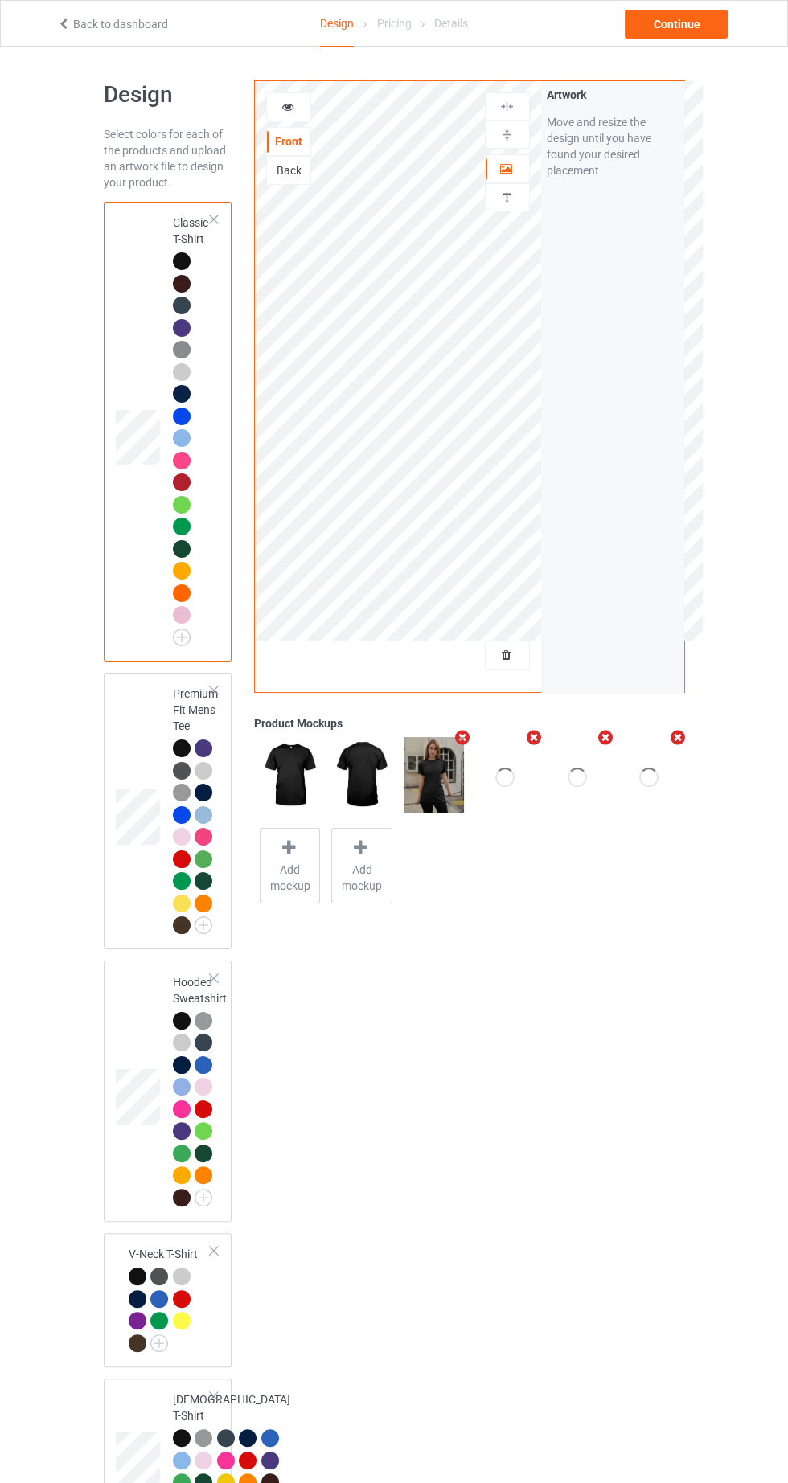
click at [627, 243] on div "Artwork Move and resize the design until you have found your desired placement" at bounding box center [612, 386] width 143 height 611
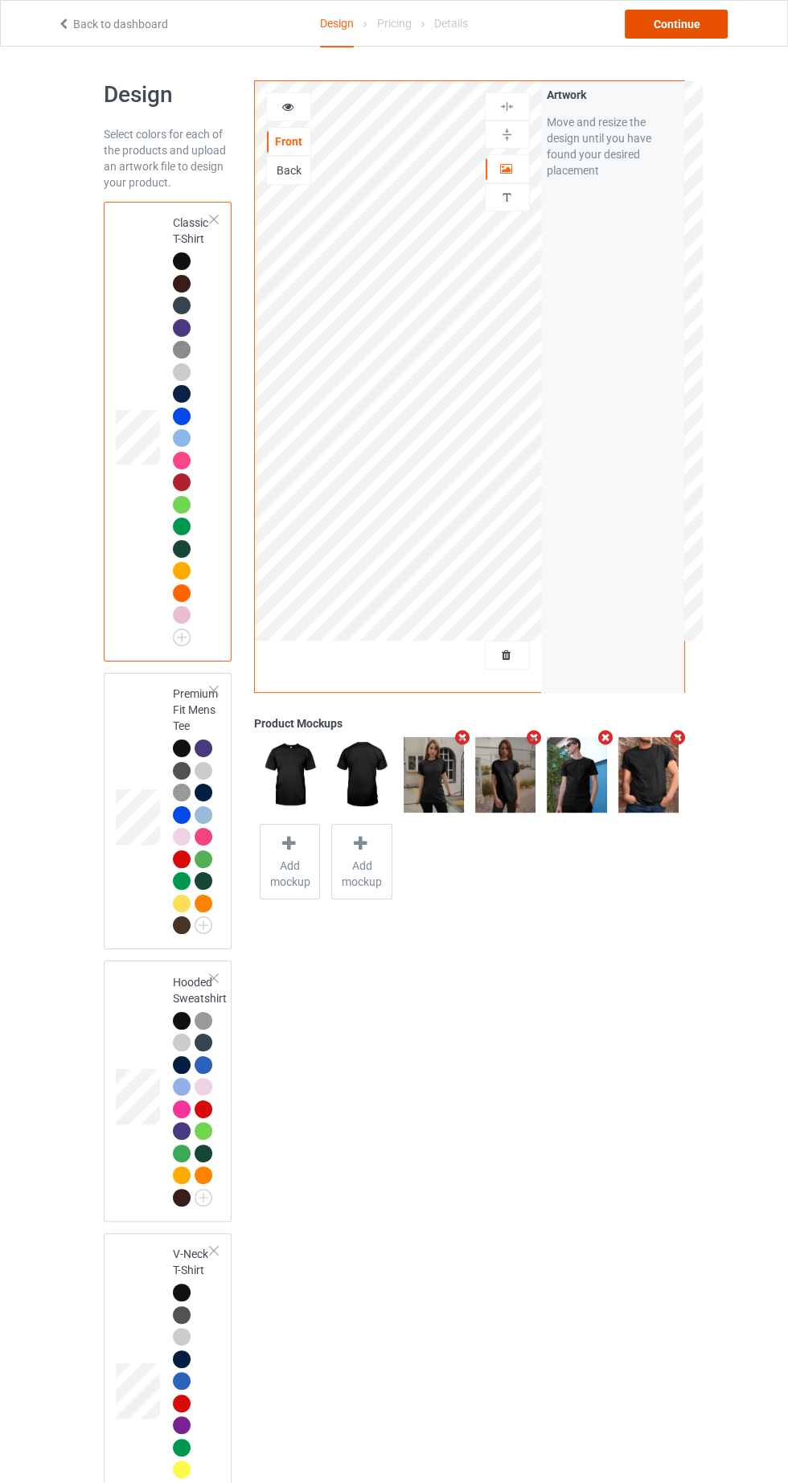
click at [674, 24] on div "Continue" at bounding box center [675, 24] width 103 height 29
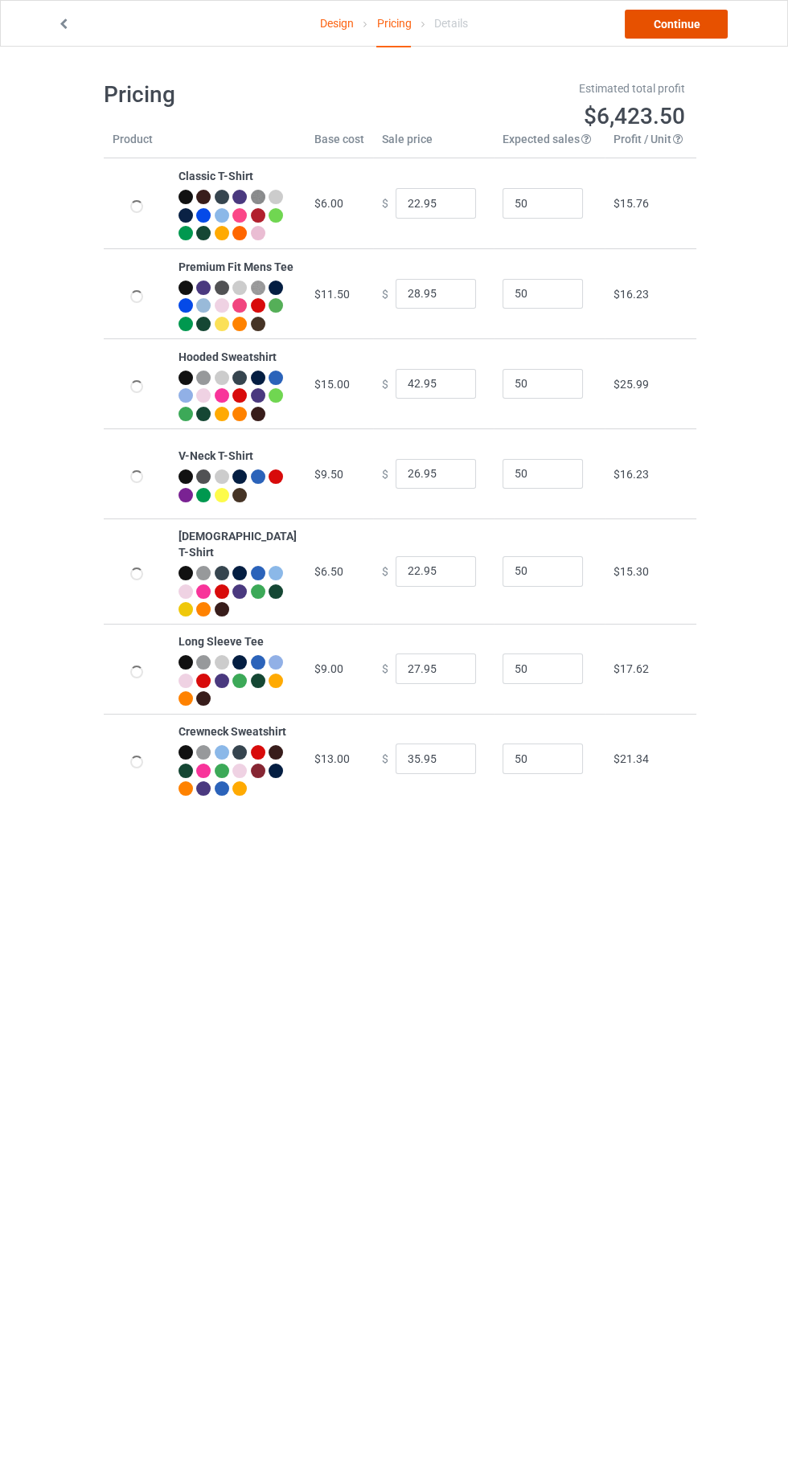
click at [656, 23] on link "Continue" at bounding box center [675, 24] width 103 height 29
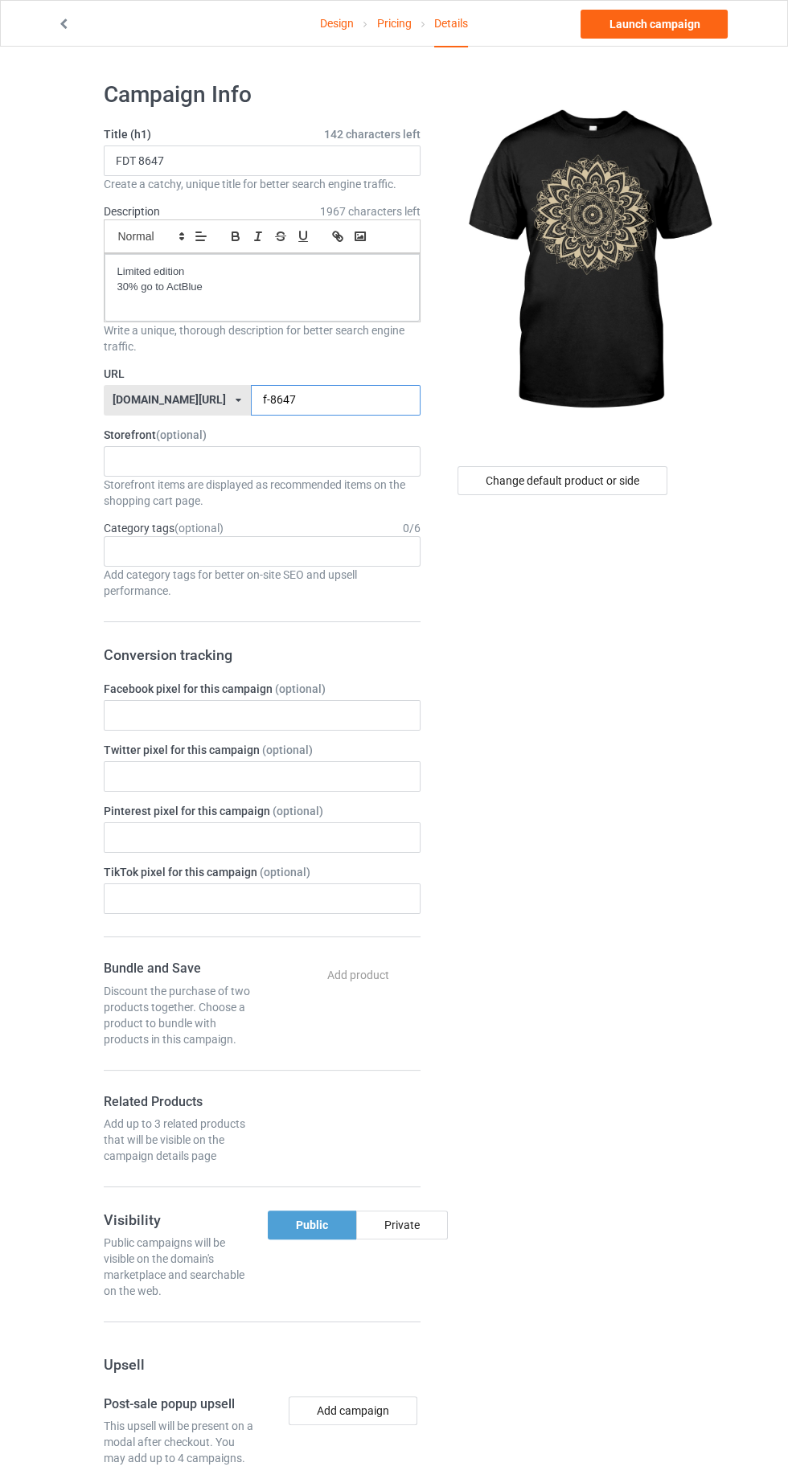
click at [343, 399] on input "f-8647" at bounding box center [336, 400] width 170 height 31
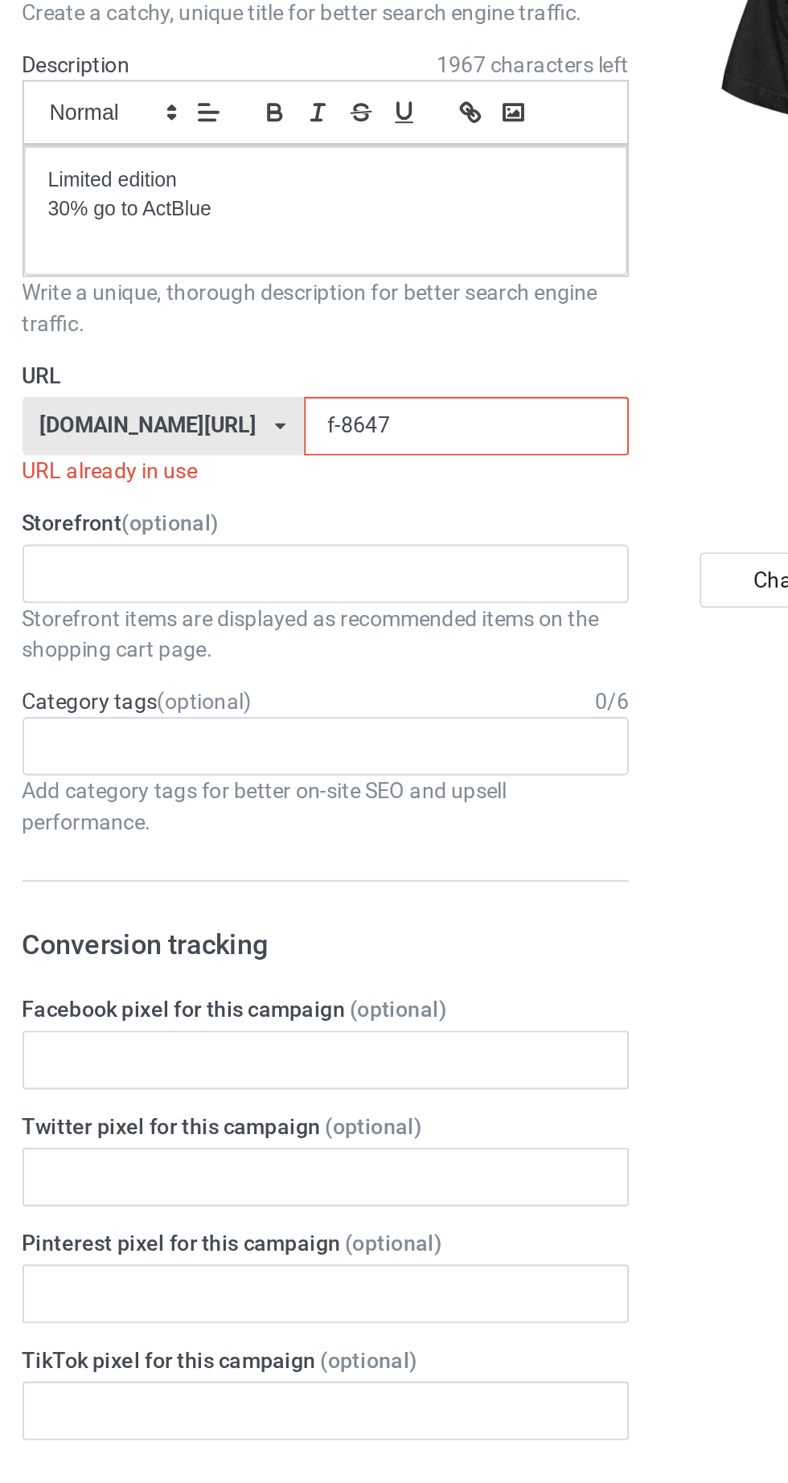
click at [251, 401] on input "f-8647" at bounding box center [336, 400] width 170 height 31
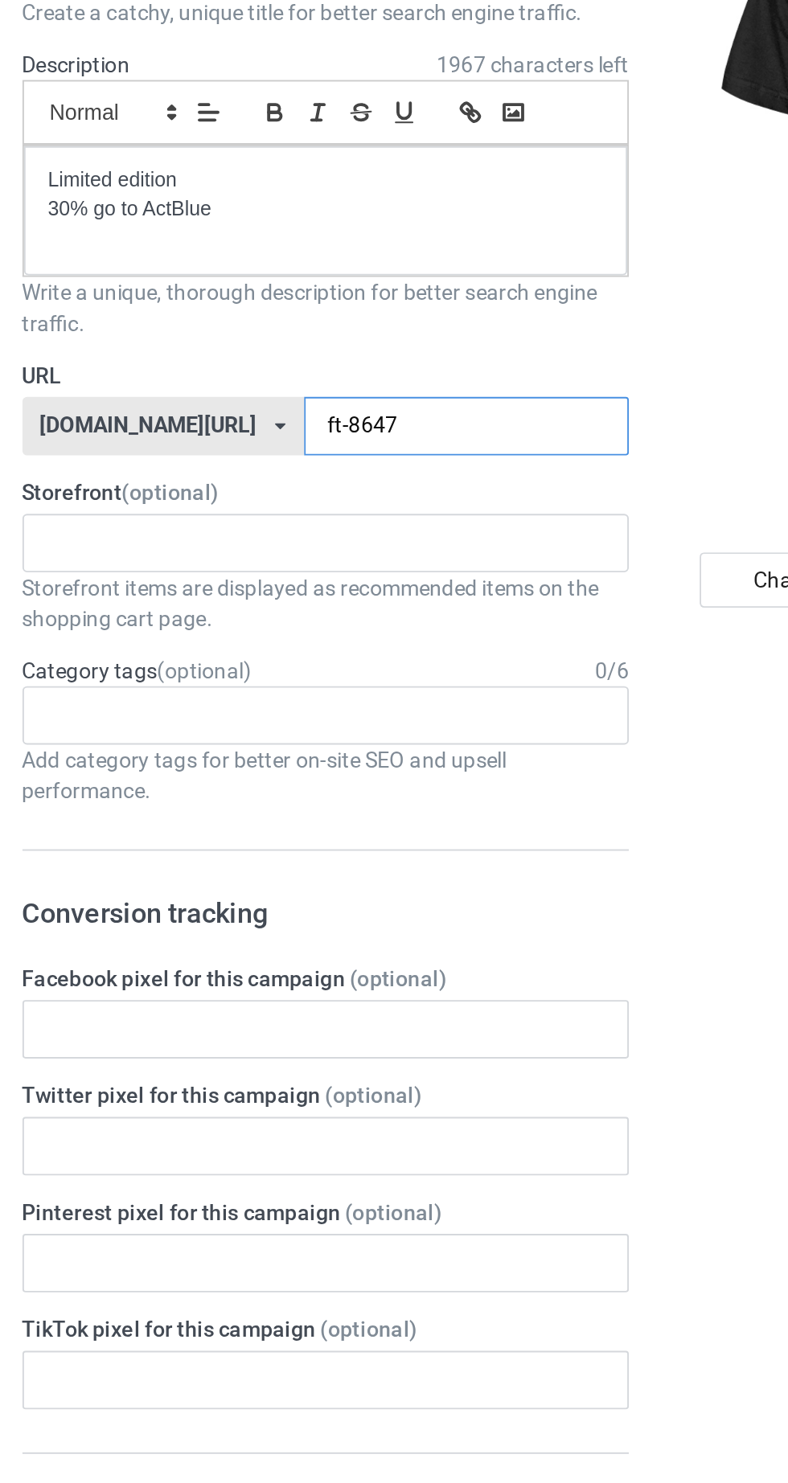
click at [251, 396] on input "ft-8647" at bounding box center [336, 400] width 170 height 31
click at [251, 400] on input "ft-8647" at bounding box center [336, 400] width 170 height 31
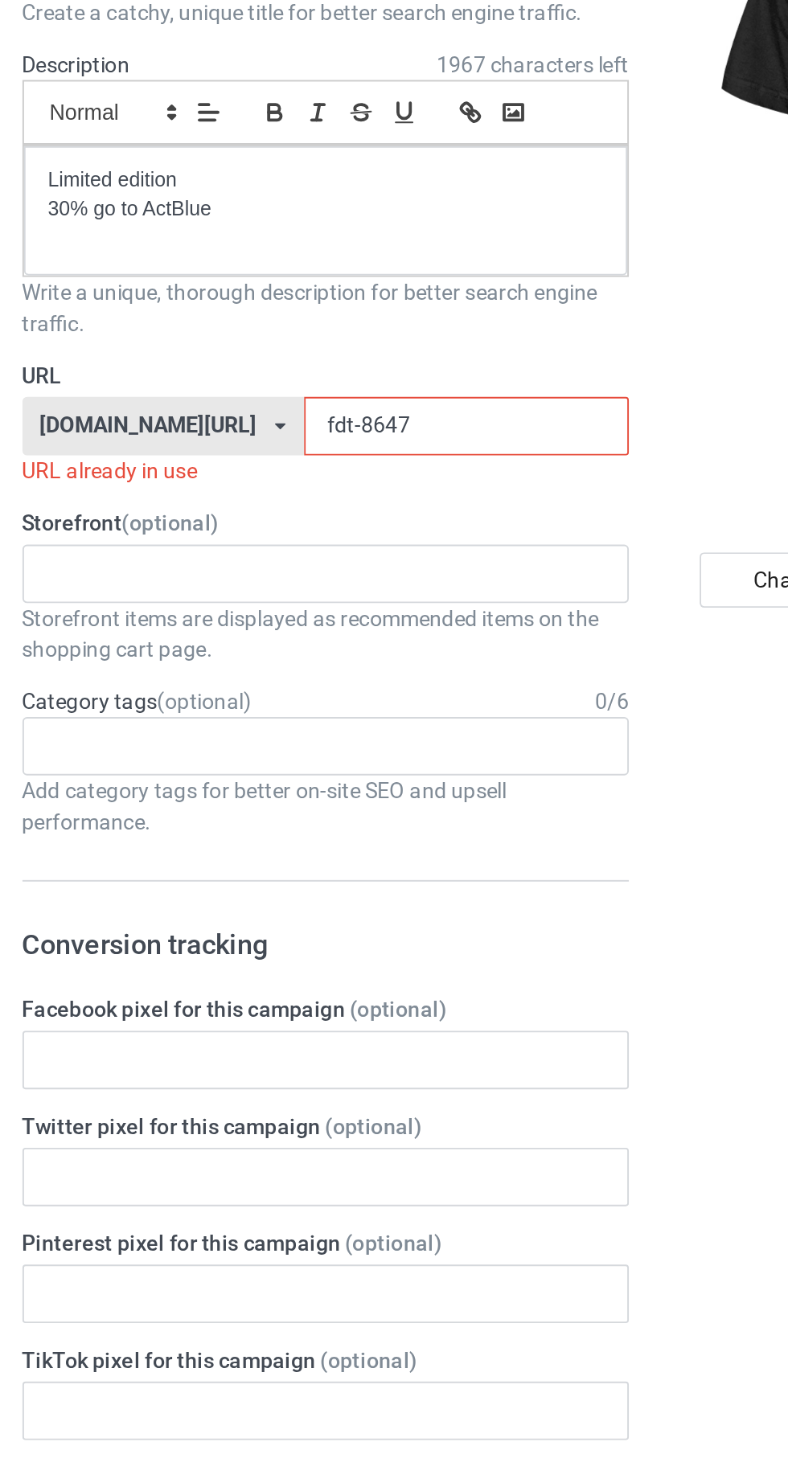
click at [251, 401] on input "fdt-8647" at bounding box center [336, 400] width 170 height 31
click at [259, 399] on input "fdt-8647" at bounding box center [336, 400] width 170 height 31
click at [268, 393] on input "fdt-86-47" at bounding box center [336, 400] width 170 height 31
click at [256, 397] on input "fdt-86-47" at bounding box center [336, 400] width 170 height 31
click at [251, 401] on input "fdt-86-47" at bounding box center [336, 400] width 170 height 31
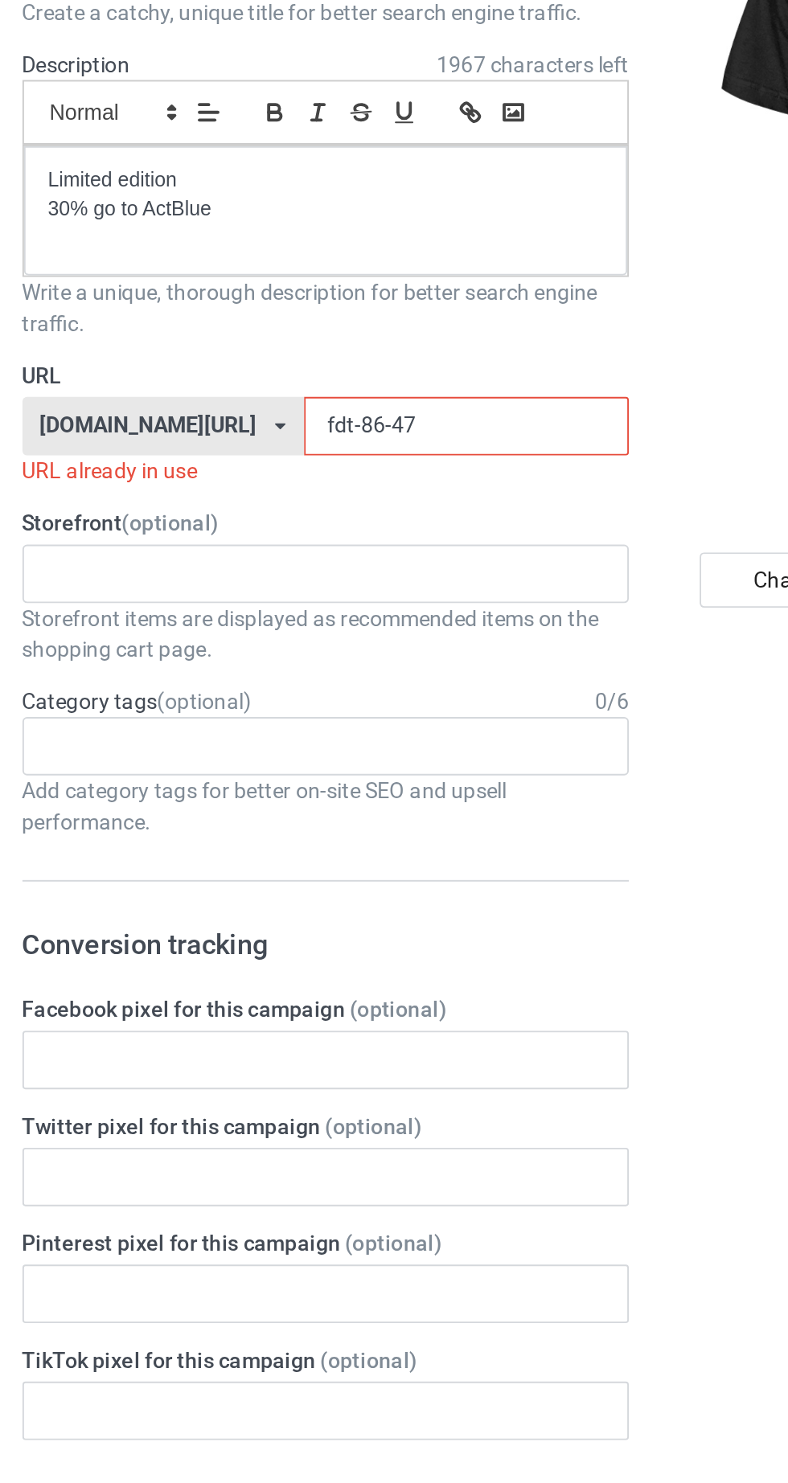
type input "fdt--86-47"
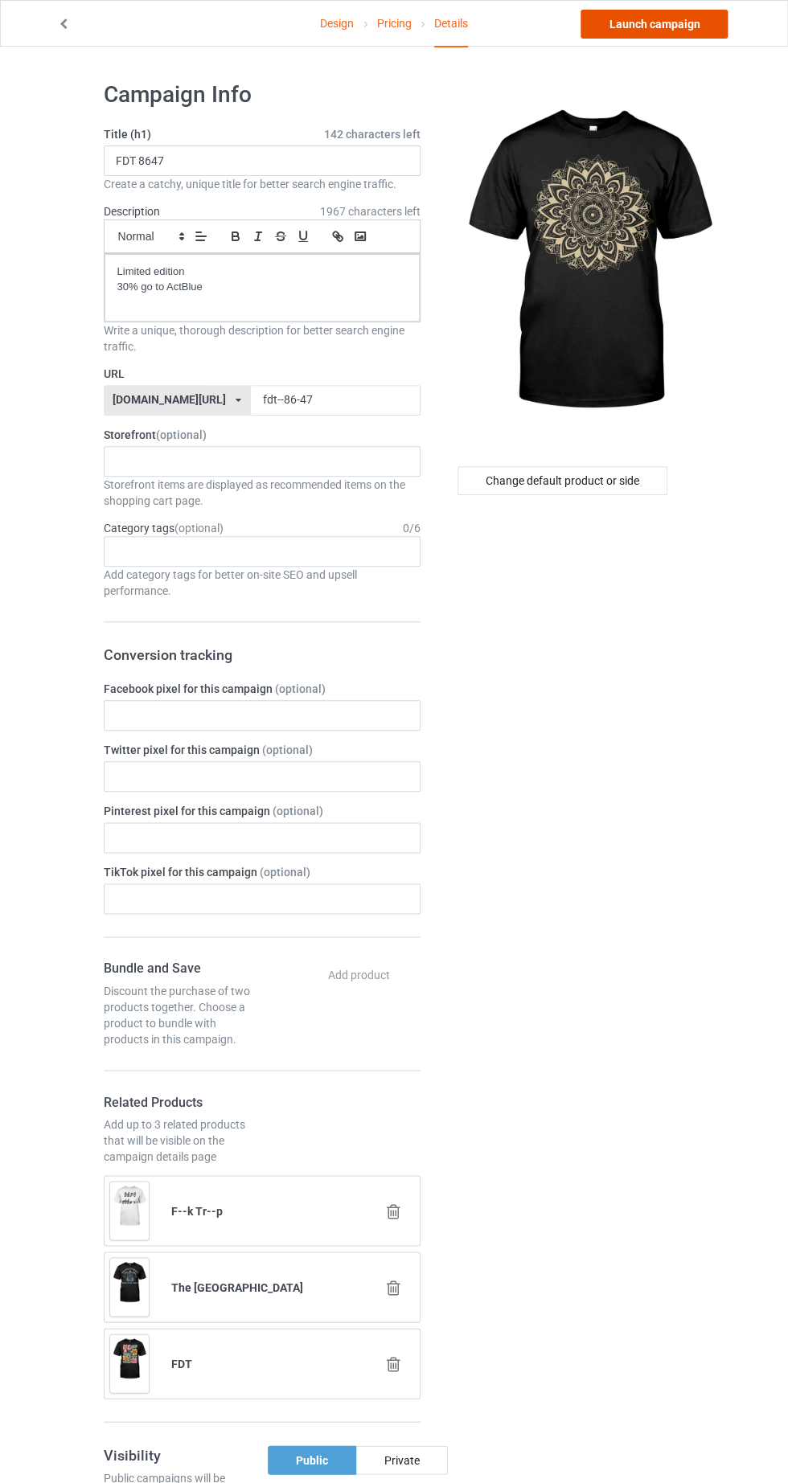
click at [682, 31] on link "Launch campaign" at bounding box center [653, 24] width 147 height 29
